Goal: Task Accomplishment & Management: Manage account settings

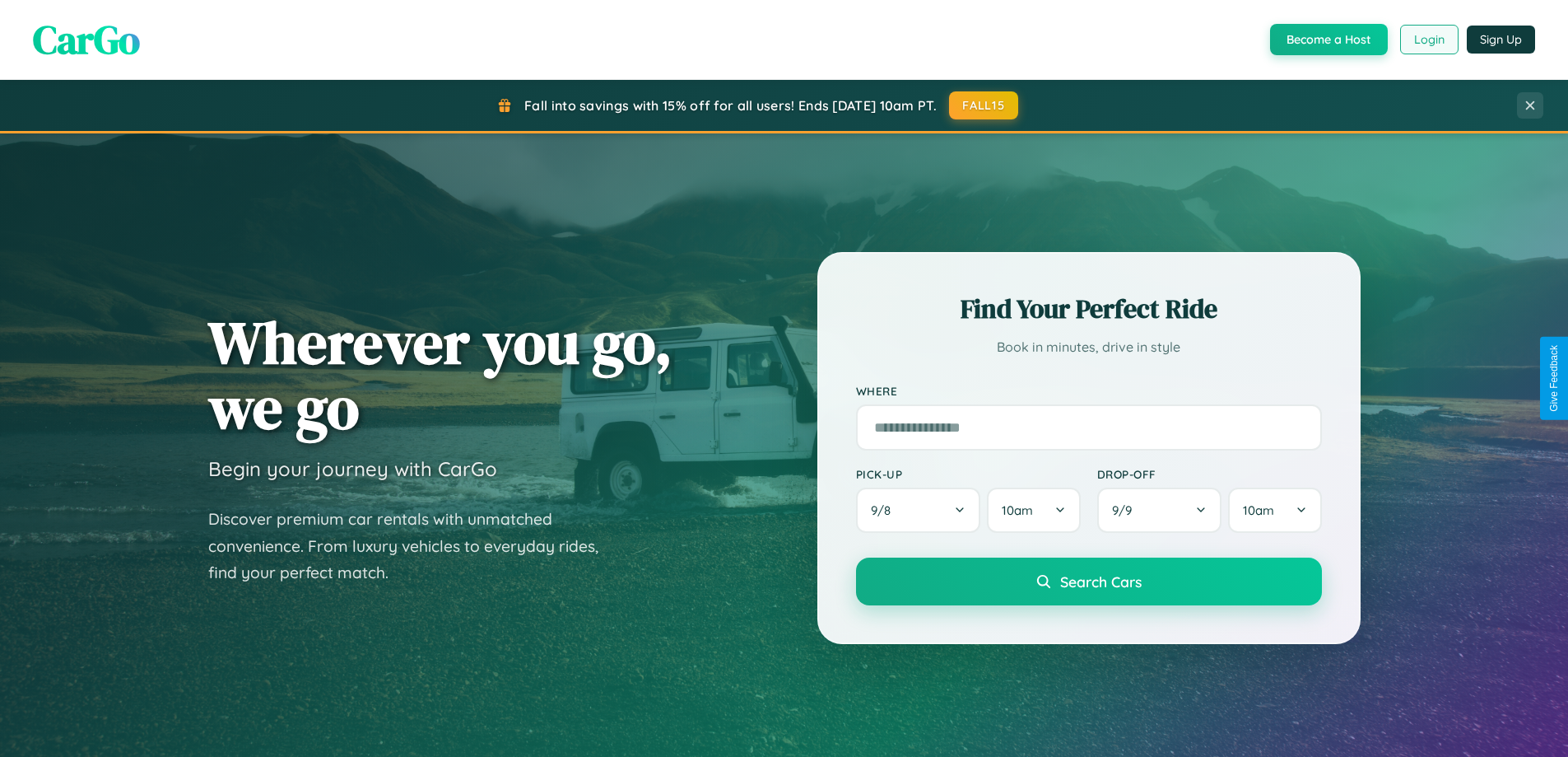
click at [1428, 40] on button "Login" at bounding box center [1429, 40] width 59 height 30
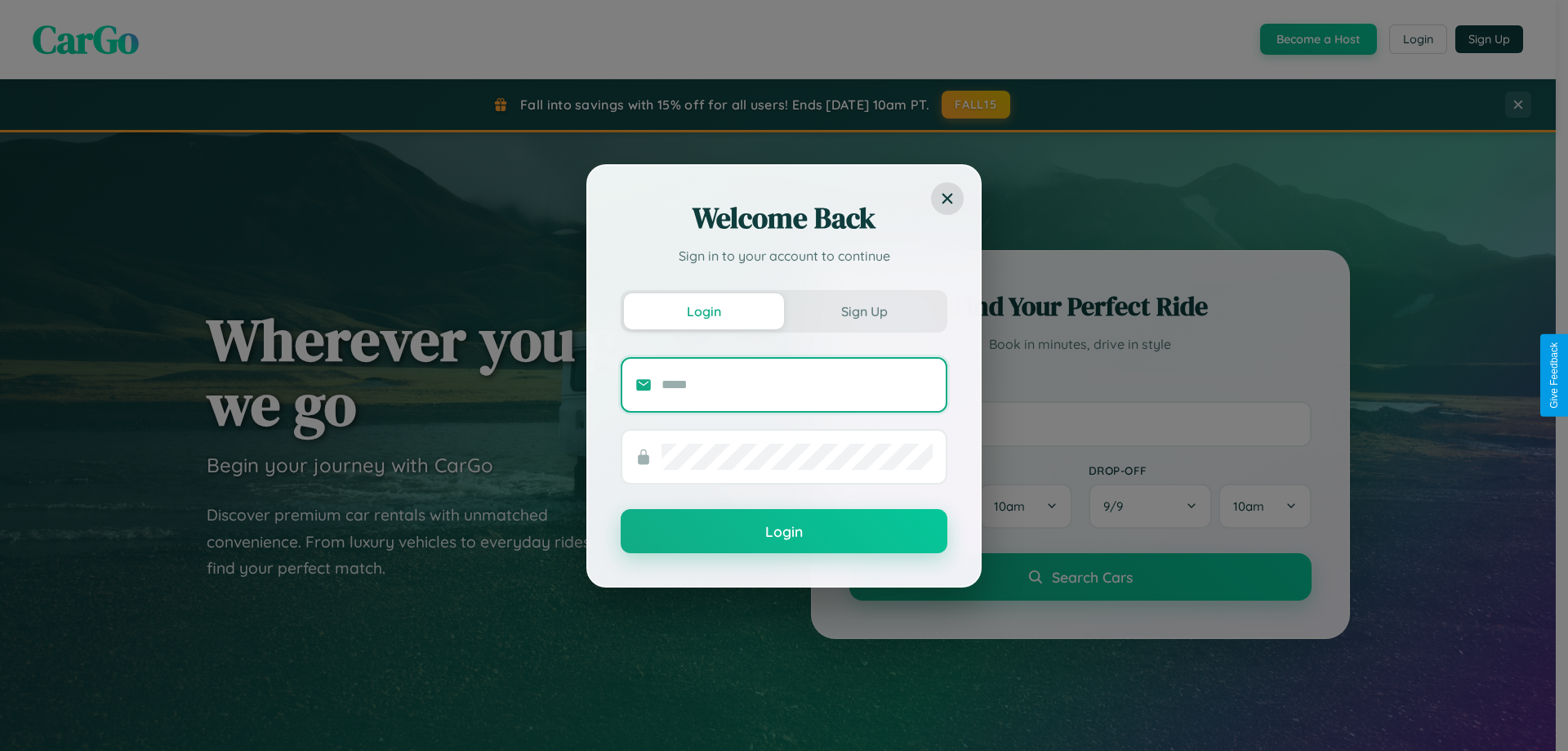
click at [797, 383] on input "text" at bounding box center [797, 384] width 271 height 26
type input "**********"
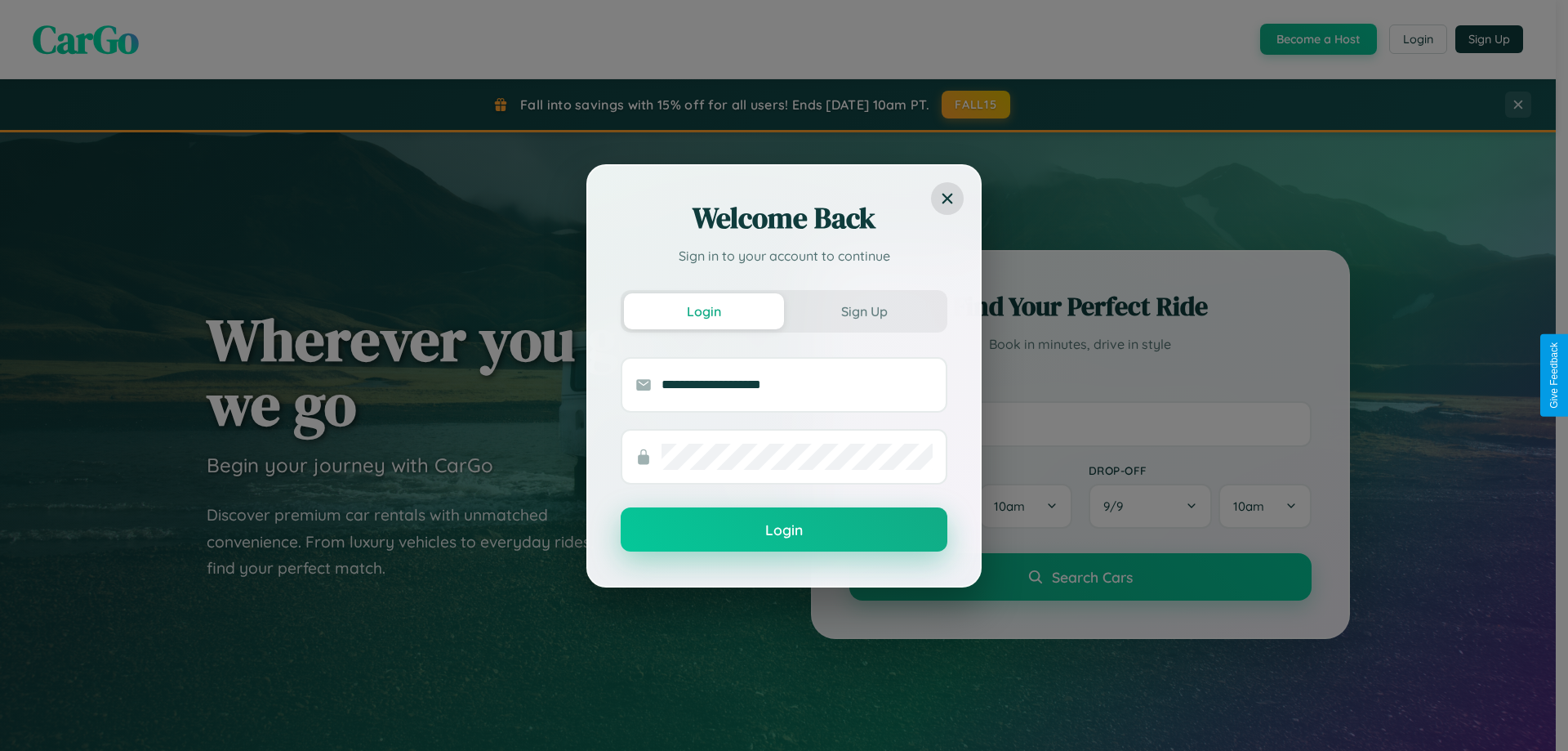
click at [784, 530] on button "Login" at bounding box center [784, 529] width 327 height 45
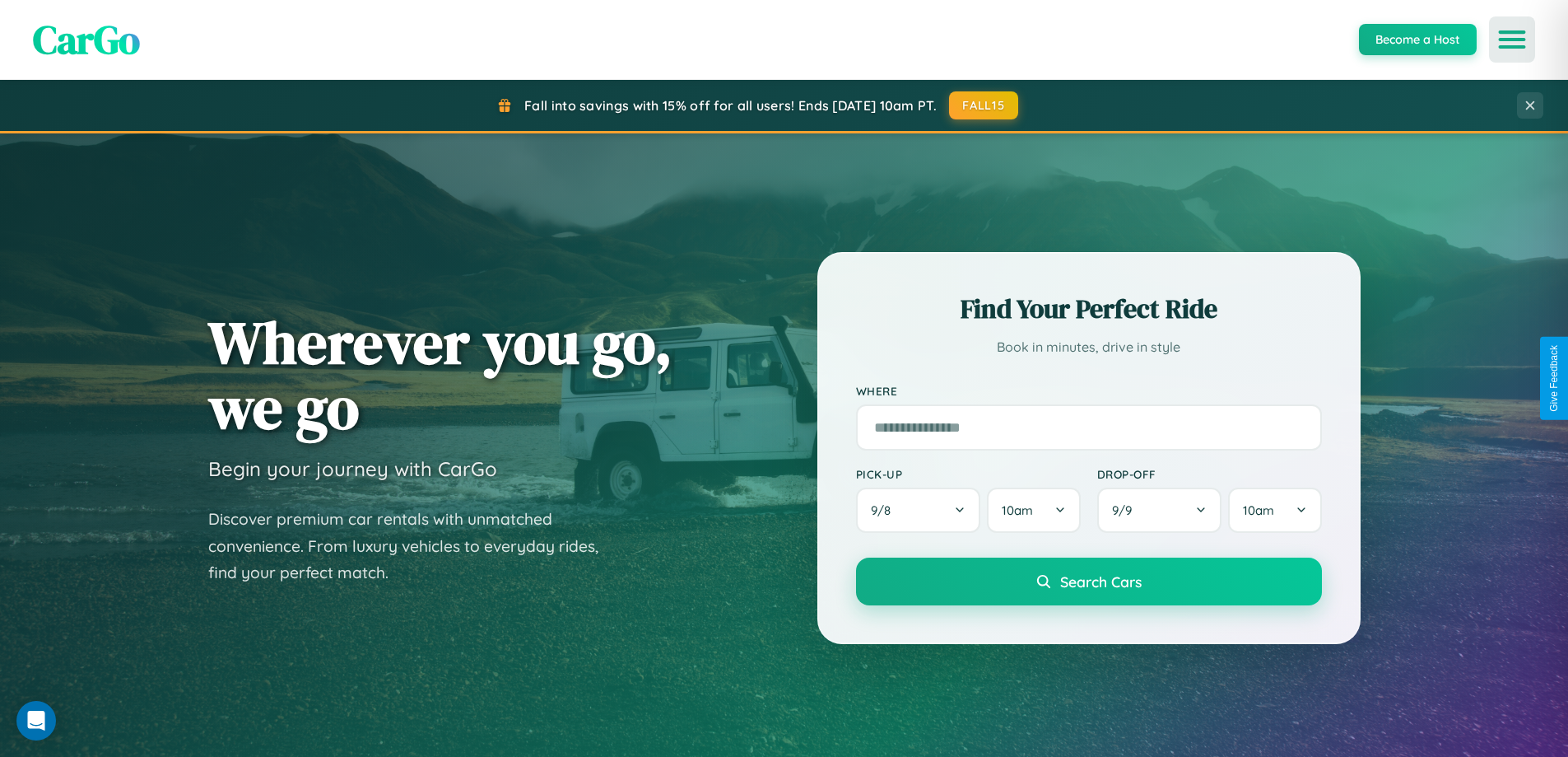
click at [1512, 40] on icon "Open menu" at bounding box center [1513, 39] width 24 height 15
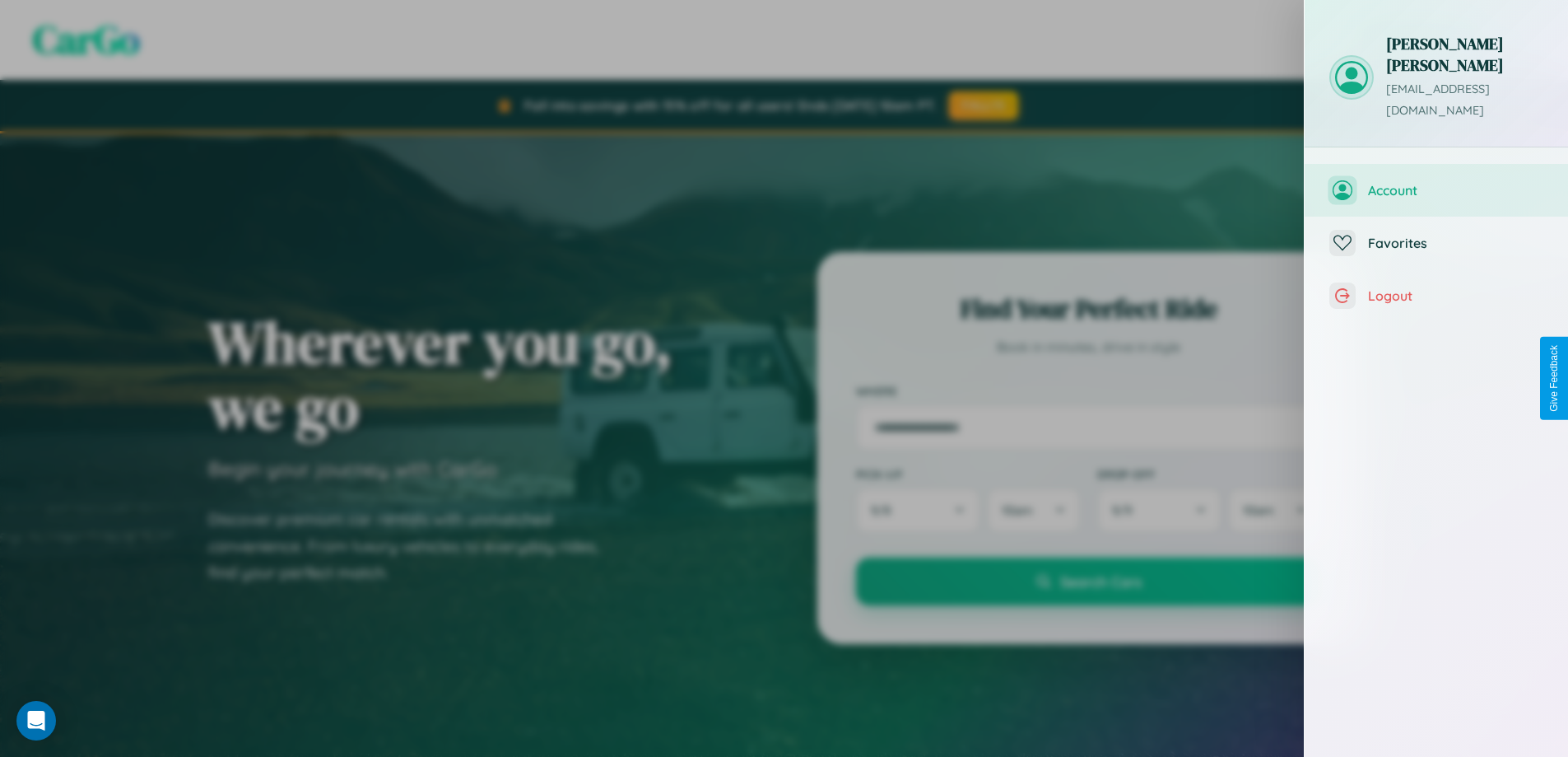
click at [1436, 182] on span "Account" at bounding box center [1456, 190] width 176 height 16
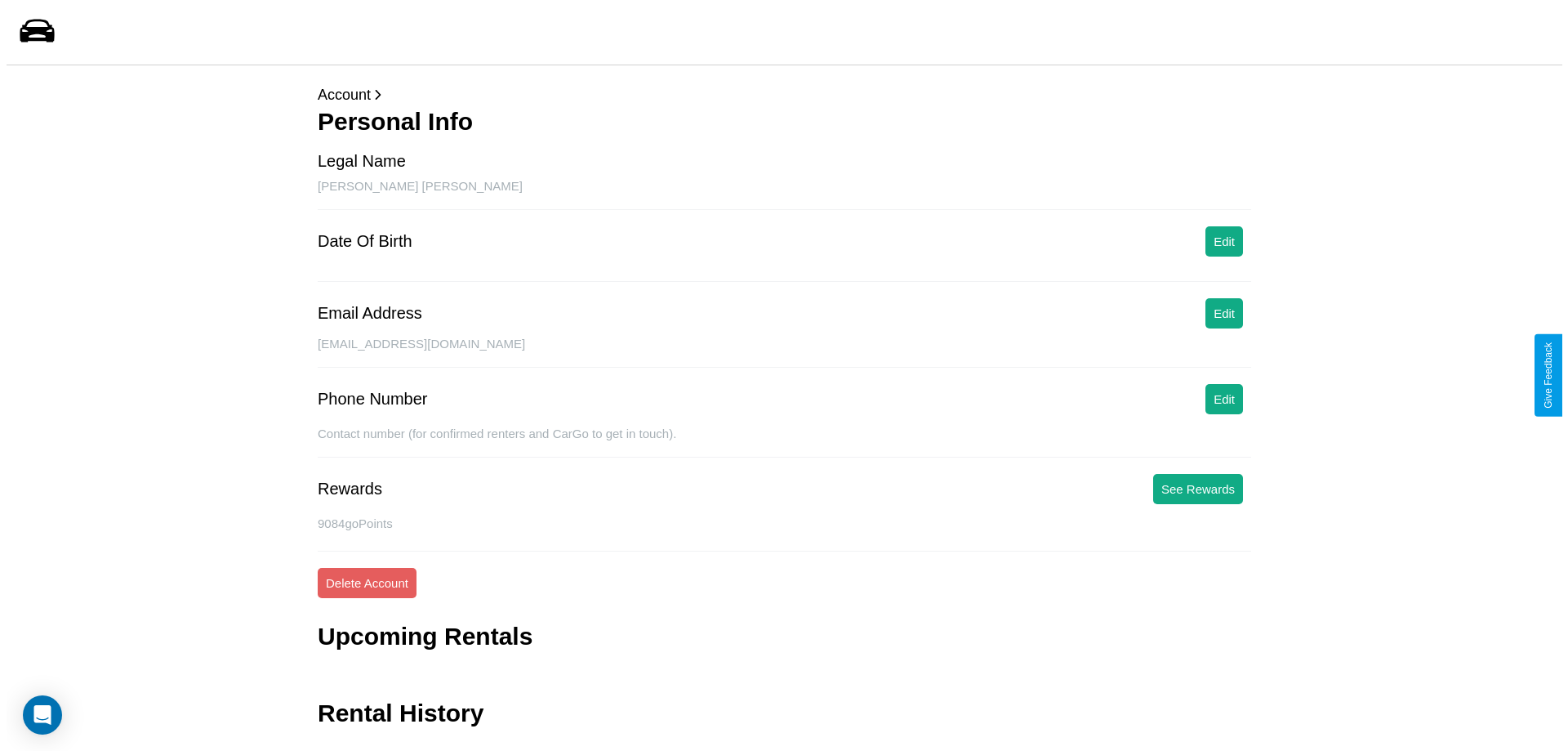
scroll to position [40, 0]
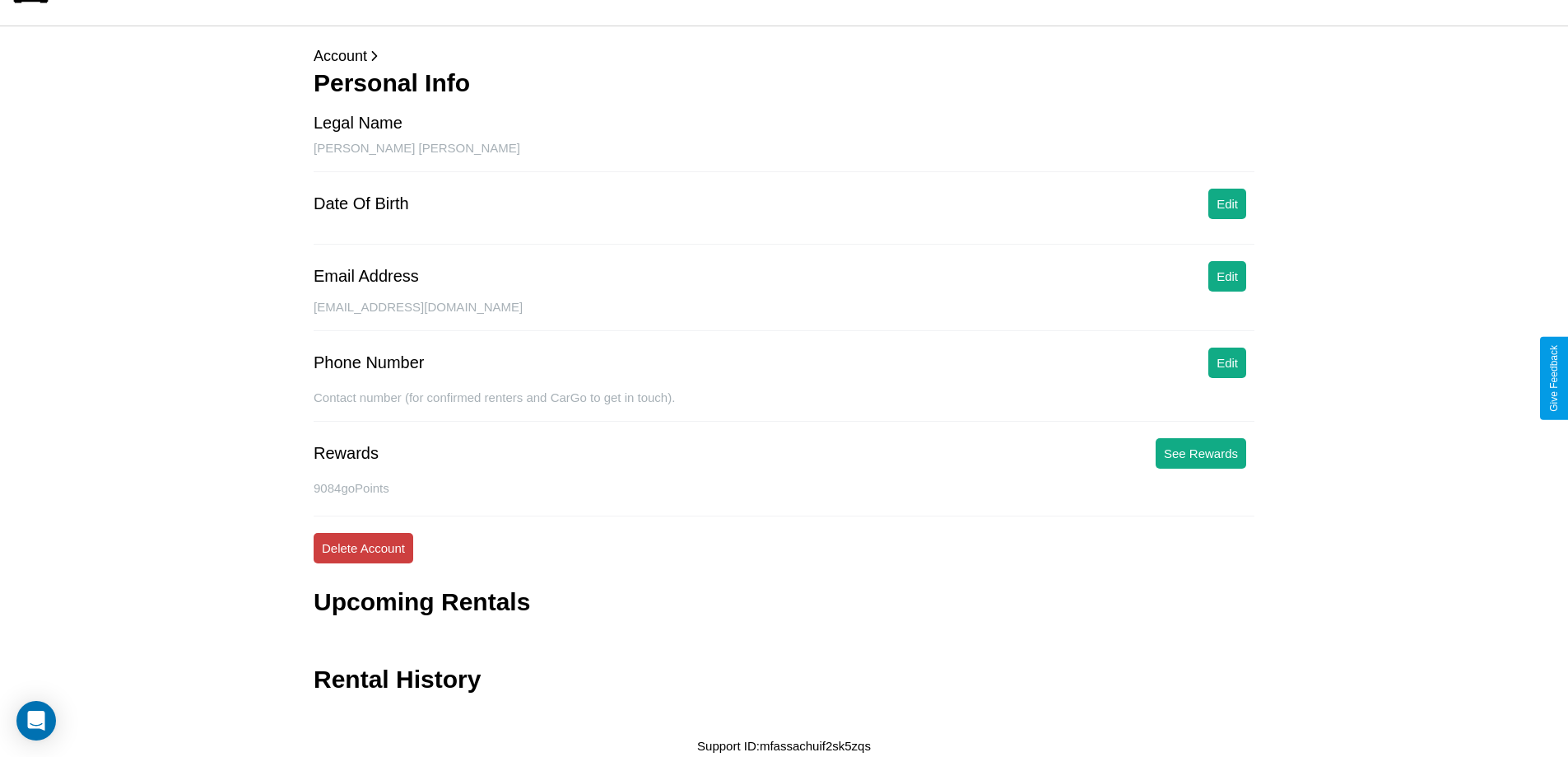
click at [364, 547] on button "Delete Account" at bounding box center [364, 547] width 100 height 30
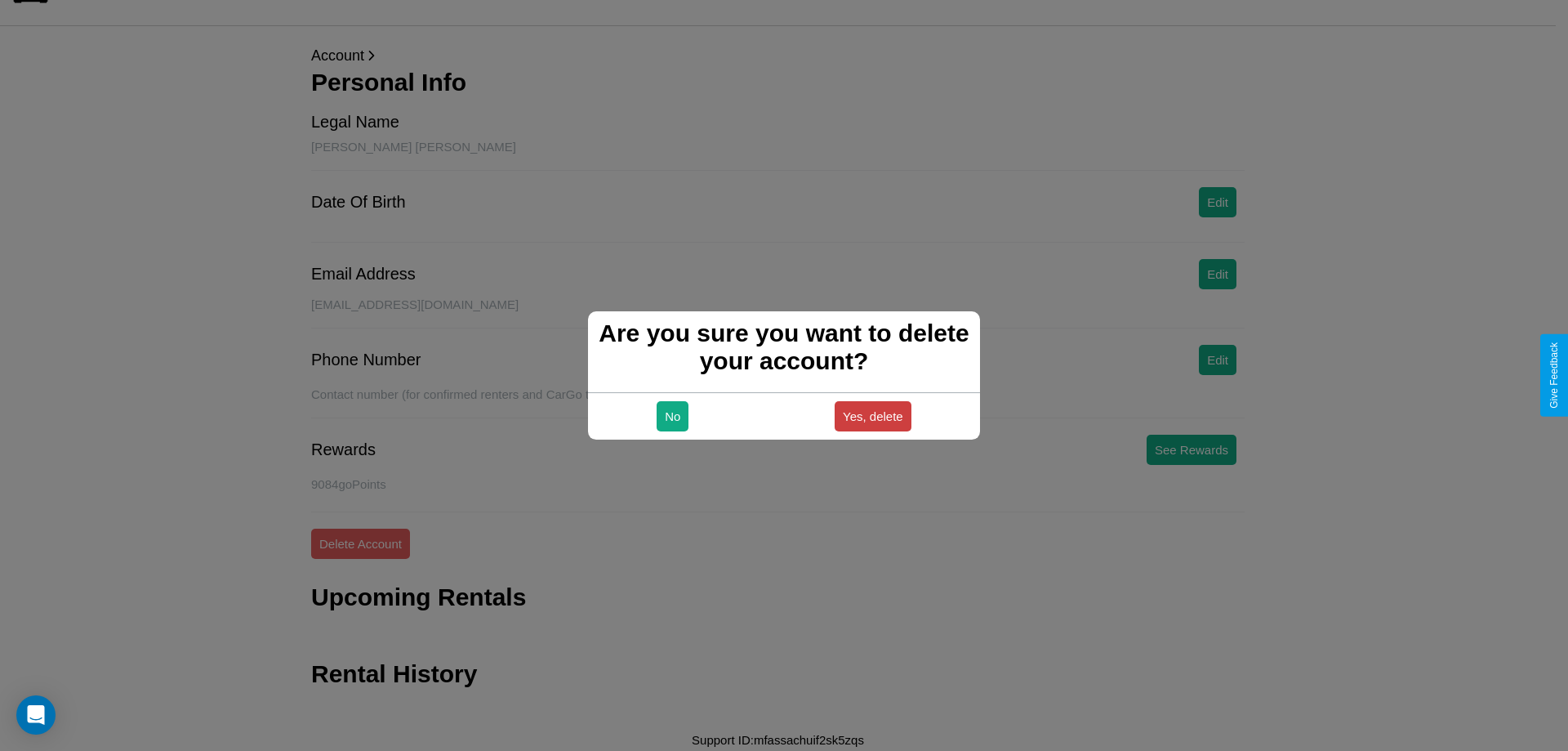
click at [872, 416] on button "Yes, delete" at bounding box center [872, 416] width 76 height 30
